Goal: Task Accomplishment & Management: Manage account settings

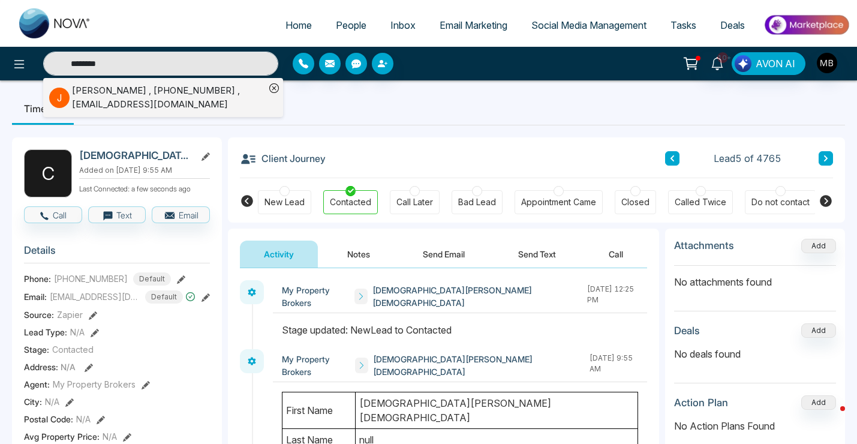
type input "********"
click at [164, 95] on div "[PERSON_NAME] , [PHONE_NUMBER] , [EMAIL_ADDRESS][DOMAIN_NAME]" at bounding box center [168, 97] width 193 height 27
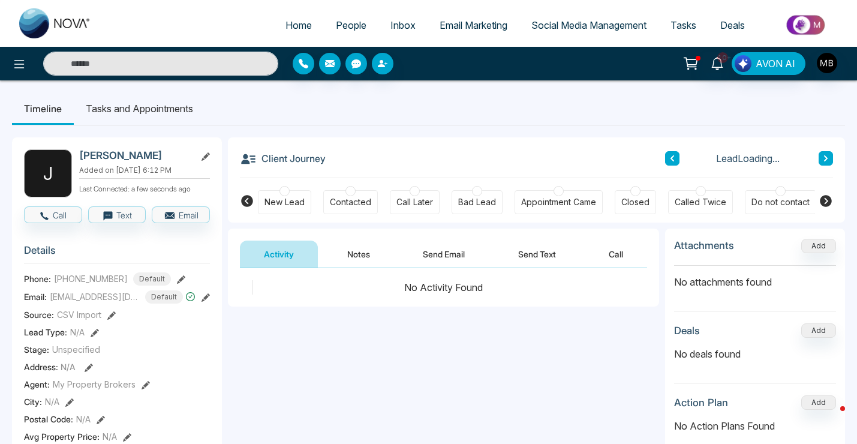
click at [820, 199] on icon at bounding box center [825, 201] width 12 height 12
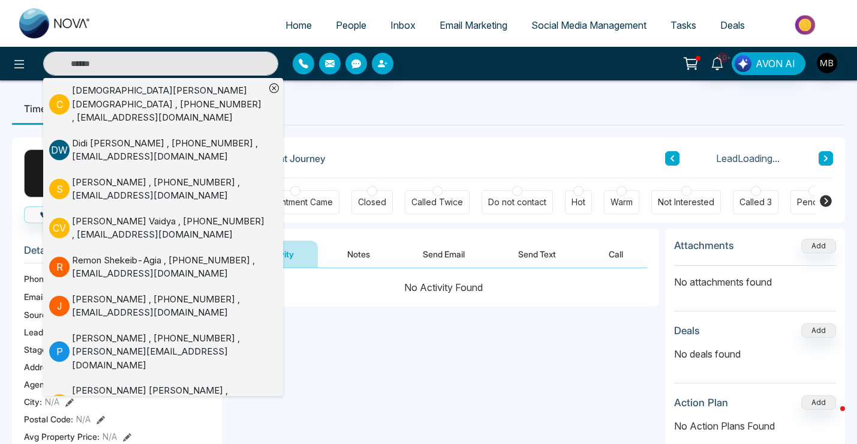
scroll to position [0, 278]
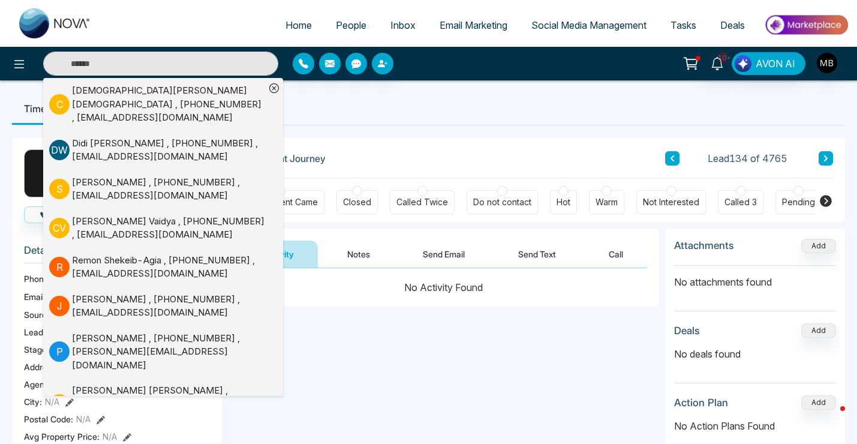
click at [605, 193] on div at bounding box center [606, 191] width 10 height 10
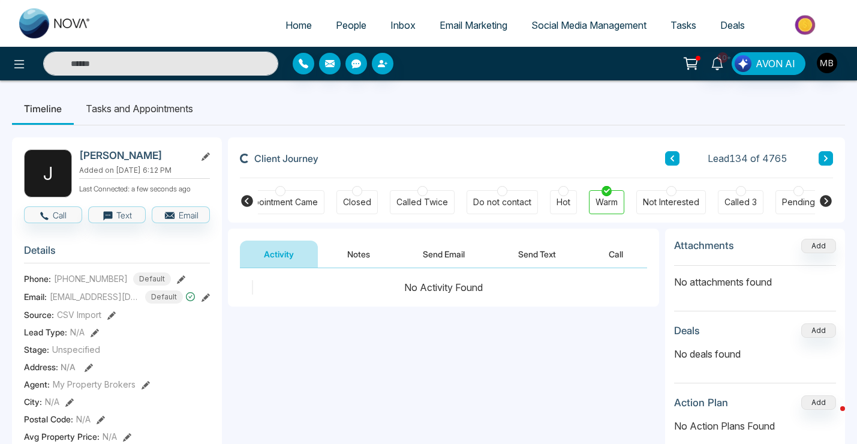
click at [369, 251] on button "Notes" at bounding box center [358, 253] width 71 height 27
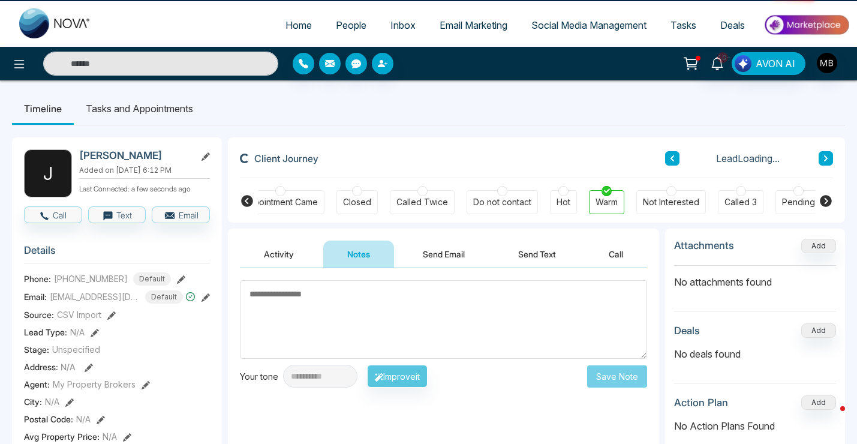
click at [388, 302] on textarea at bounding box center [443, 319] width 407 height 79
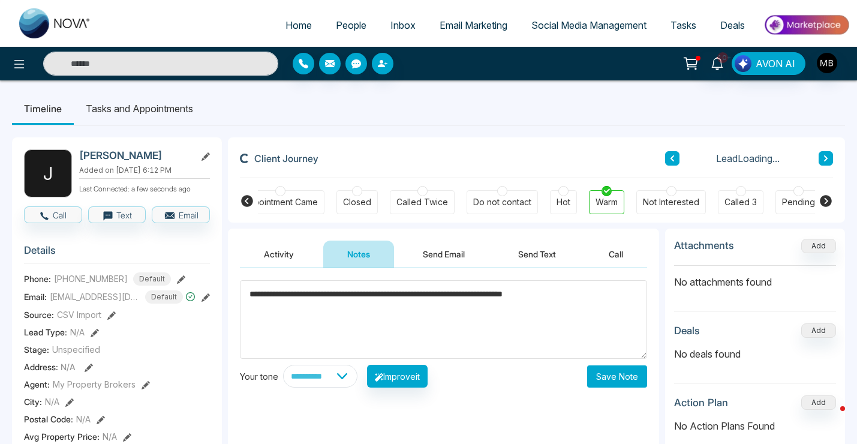
type textarea "**********"
click at [603, 379] on button "Save Note" at bounding box center [617, 376] width 60 height 22
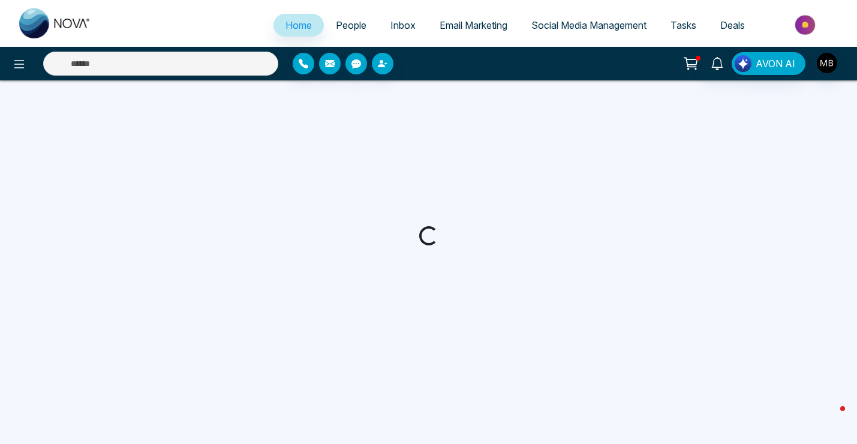
select select "*"
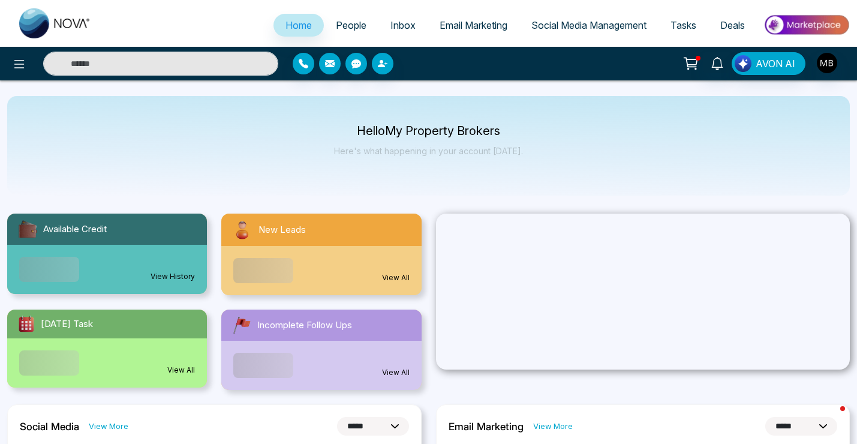
click at [174, 66] on input "text" at bounding box center [160, 64] width 235 height 24
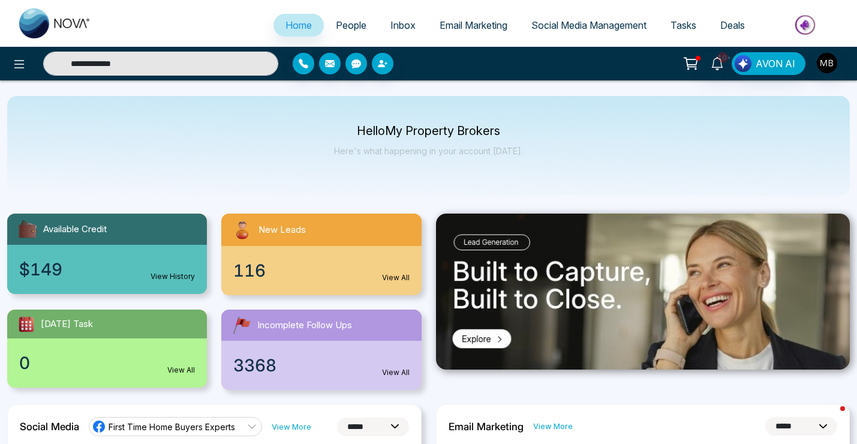
click at [159, 68] on input "**********" at bounding box center [160, 64] width 235 height 24
type input "**********"
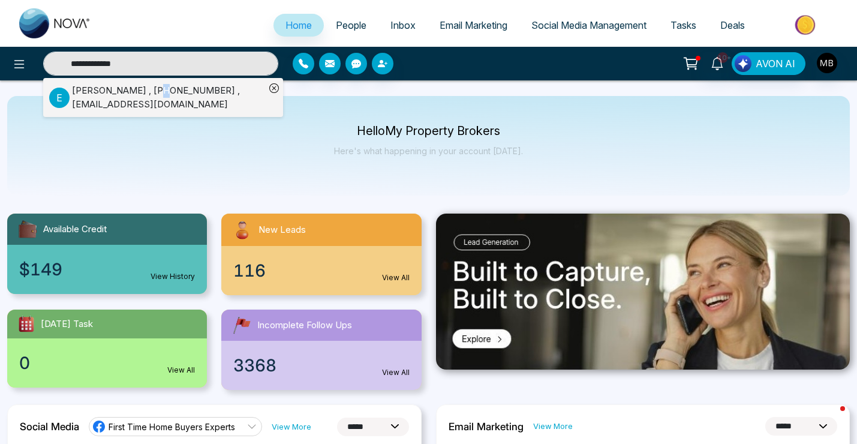
click at [161, 84] on div "Elysha Mahmud , +16478283746 , elysha.mahmud@gmail.com" at bounding box center [168, 97] width 193 height 27
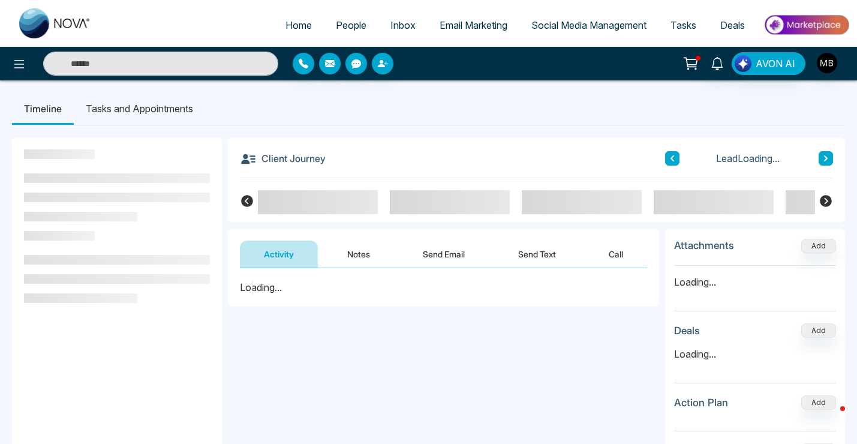
click at [369, 264] on button "Notes" at bounding box center [358, 253] width 71 height 27
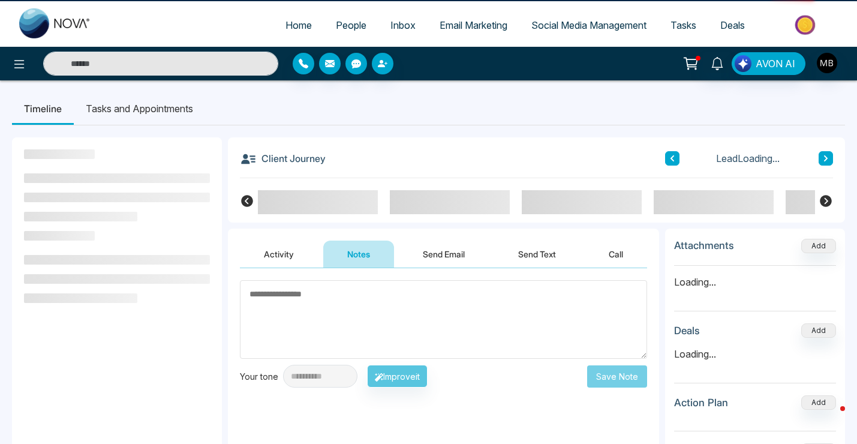
click at [370, 297] on textarea at bounding box center [443, 319] width 407 height 79
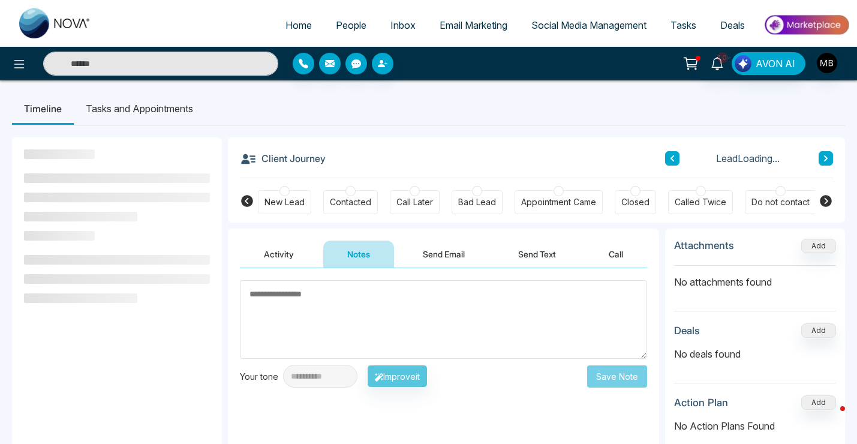
click at [825, 201] on icon at bounding box center [825, 201] width 14 height 14
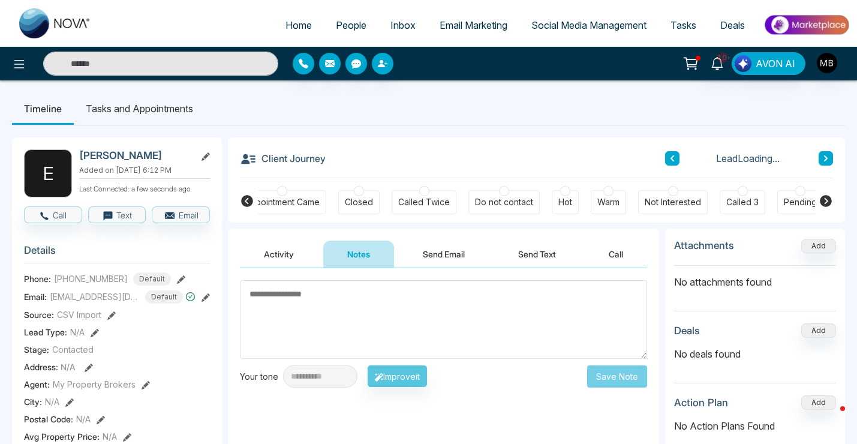
scroll to position [0, 278]
click at [602, 192] on div at bounding box center [606, 191] width 10 height 10
click at [416, 267] on button "Send Email" at bounding box center [444, 253] width 90 height 27
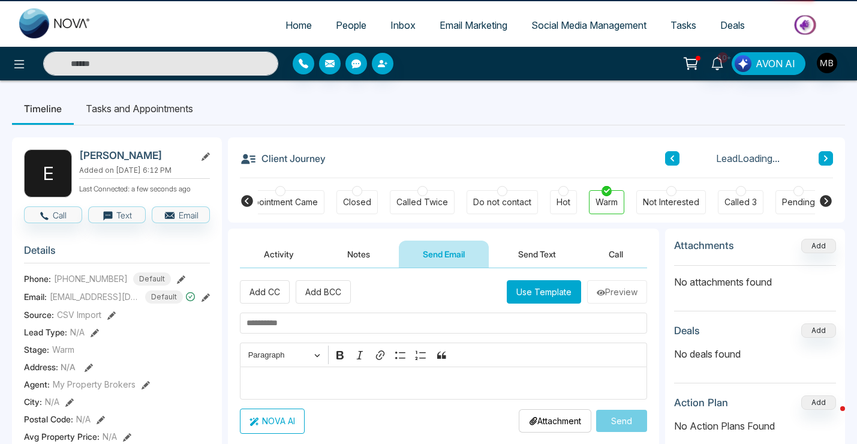
click at [409, 289] on div "Add CC Add BCC Use Template Preview" at bounding box center [443, 291] width 407 height 23
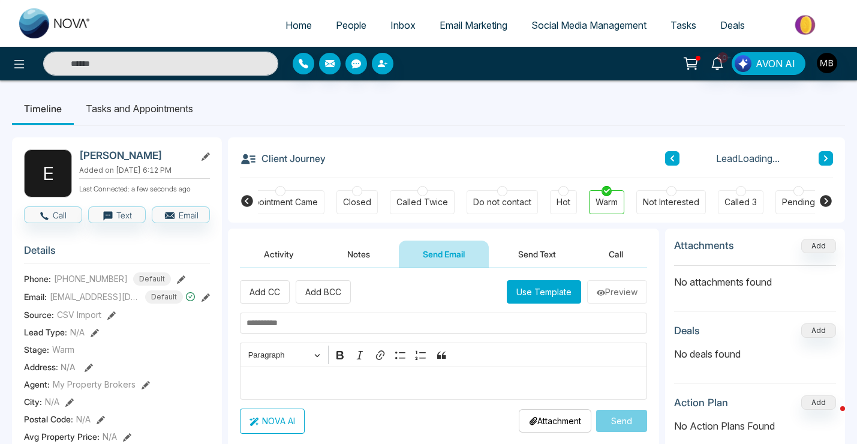
click at [337, 256] on button "Notes" at bounding box center [358, 253] width 71 height 27
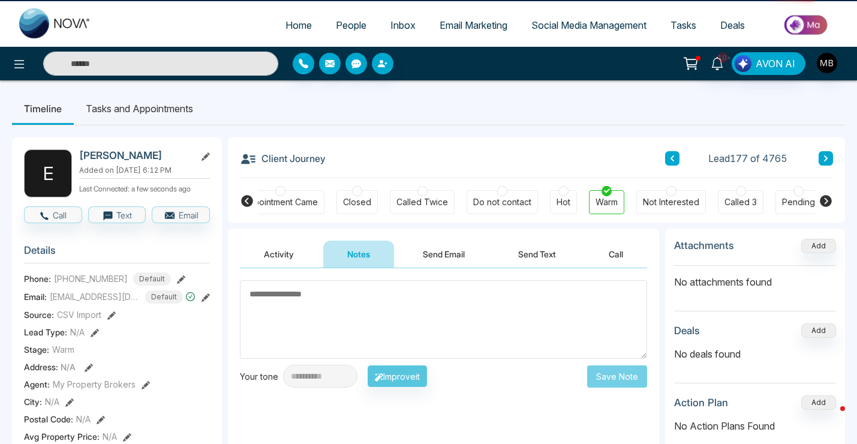
click at [346, 339] on textarea at bounding box center [443, 319] width 407 height 79
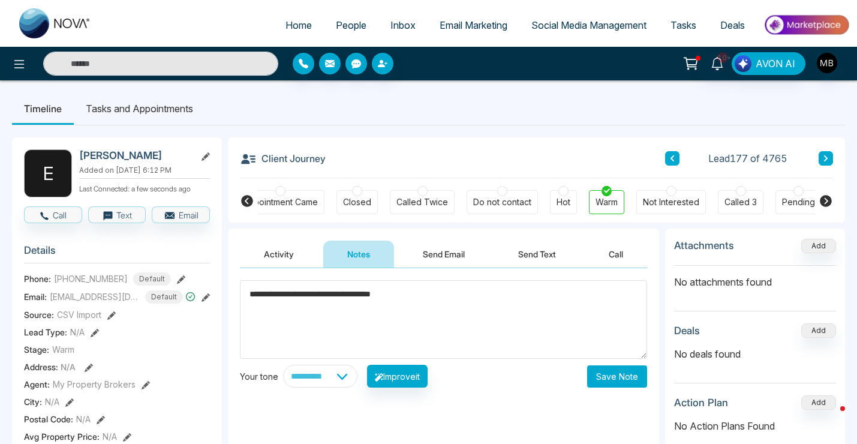
type textarea "**********"
click at [632, 378] on button "Save Note" at bounding box center [617, 376] width 60 height 22
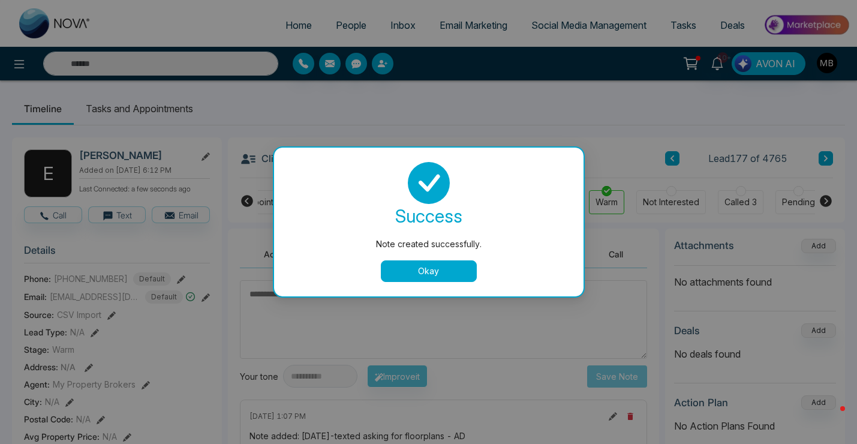
click at [401, 271] on button "Okay" at bounding box center [429, 271] width 96 height 22
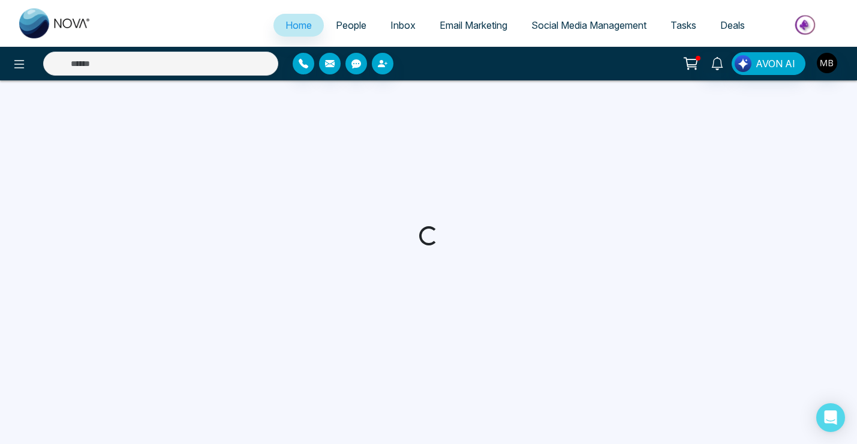
select select "*"
